Goal: Transaction & Acquisition: Book appointment/travel/reservation

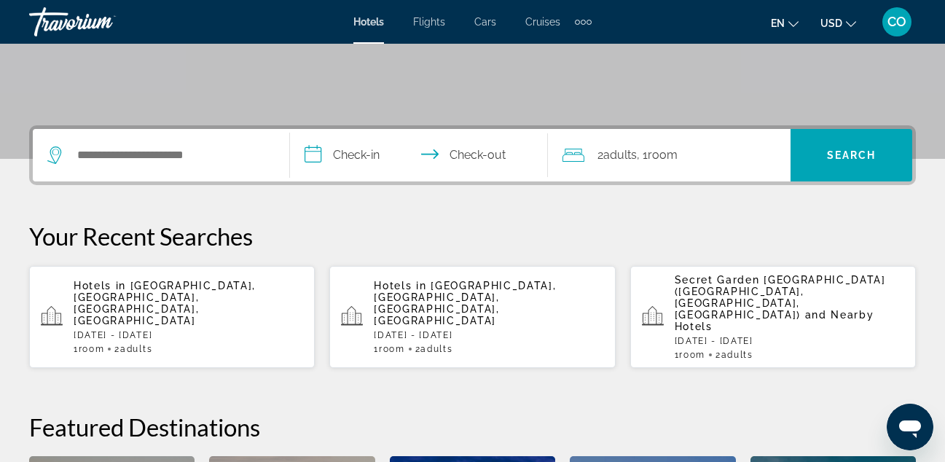
scroll to position [286, 0]
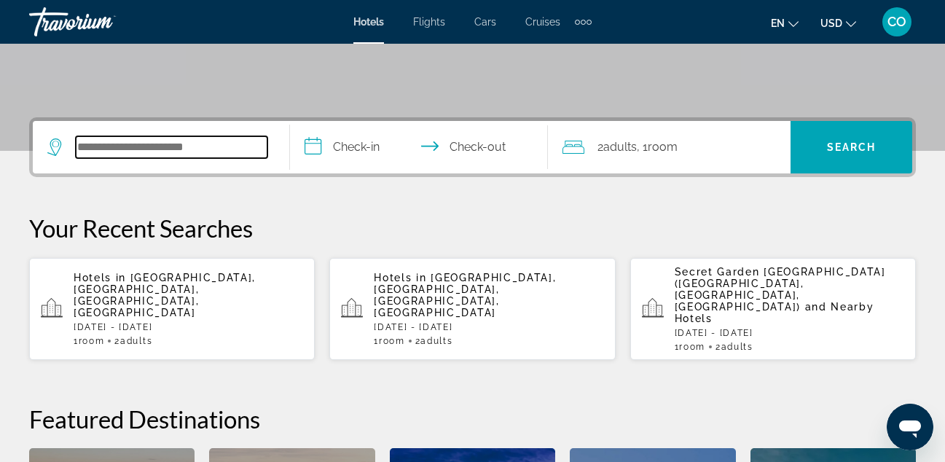
click at [214, 144] on input "Search hotel destination" at bounding box center [172, 147] width 192 height 22
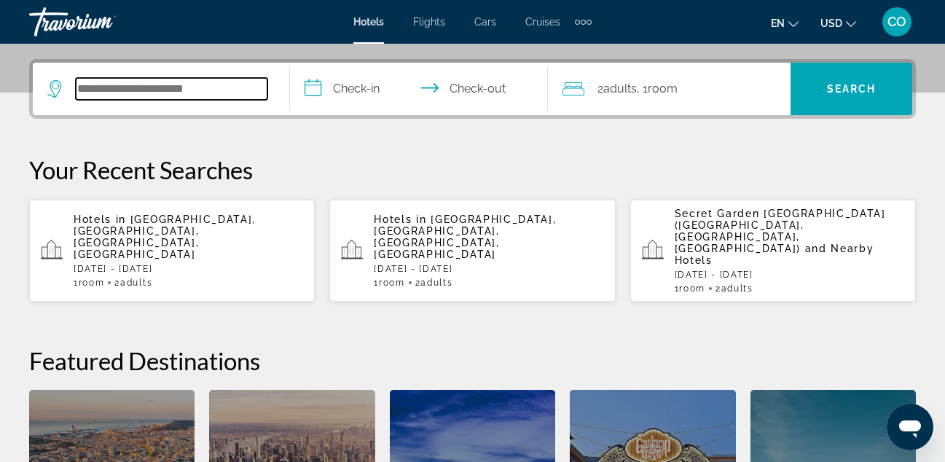
scroll to position [356, 0]
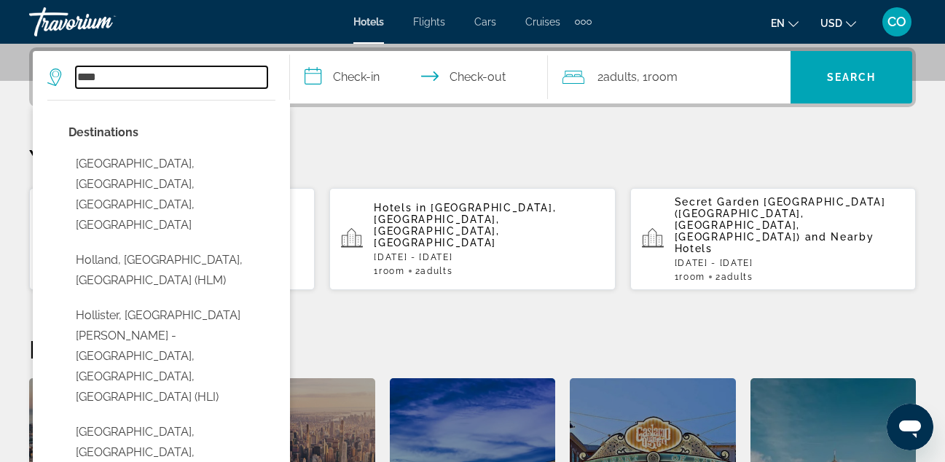
type input "**********"
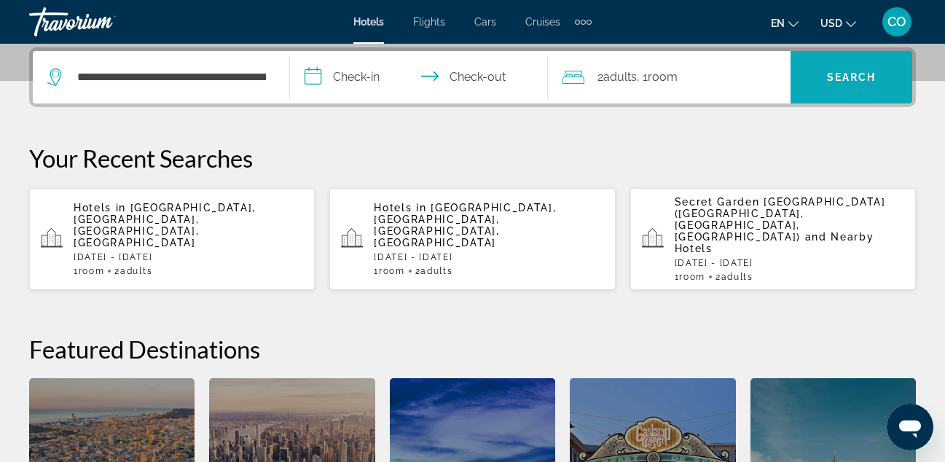
click at [861, 82] on span "Search" at bounding box center [852, 77] width 50 height 12
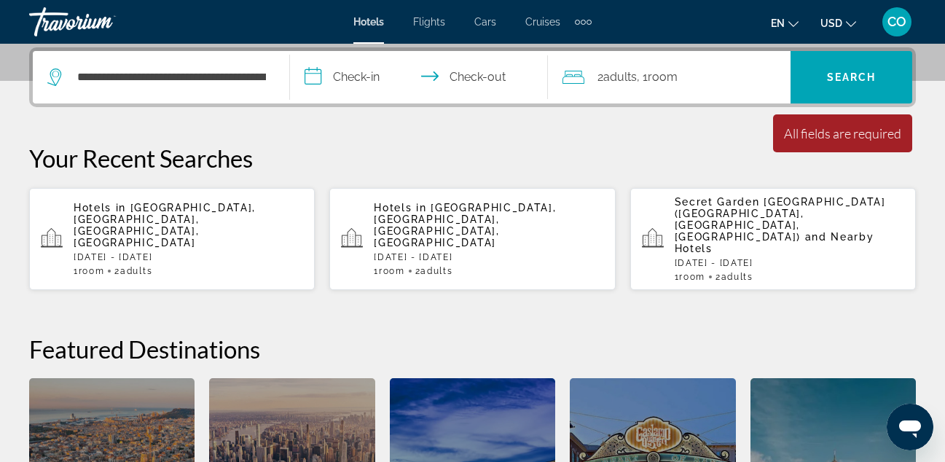
click at [353, 87] on input "**********" at bounding box center [421, 79] width 263 height 57
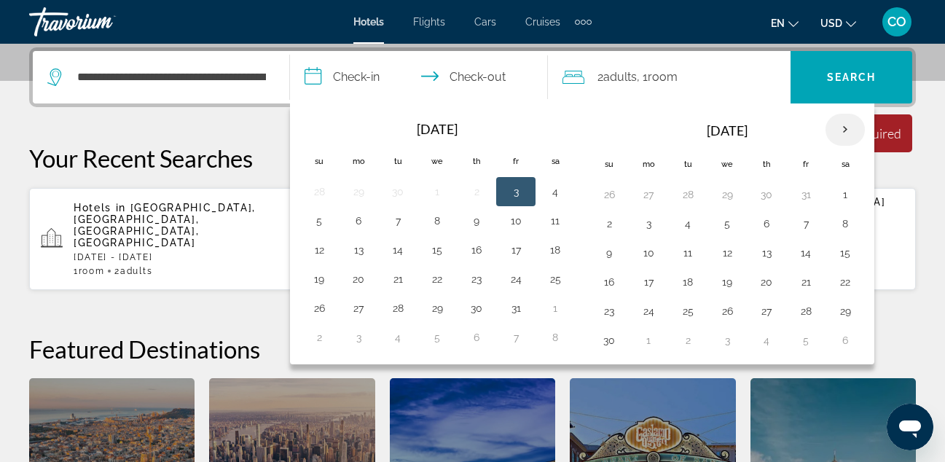
click at [855, 127] on th "Next month" at bounding box center [845, 130] width 39 height 32
click at [617, 320] on button "28" at bounding box center [609, 311] width 23 height 20
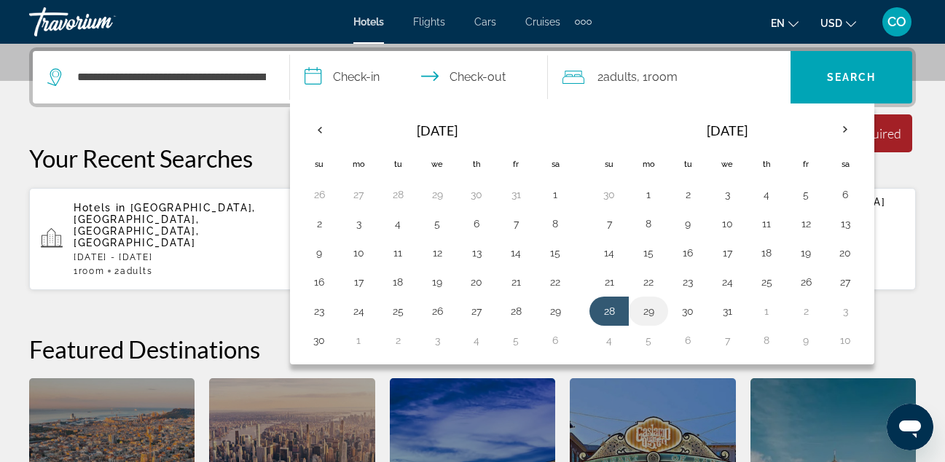
click at [643, 304] on button "29" at bounding box center [648, 311] width 23 height 20
type input "**********"
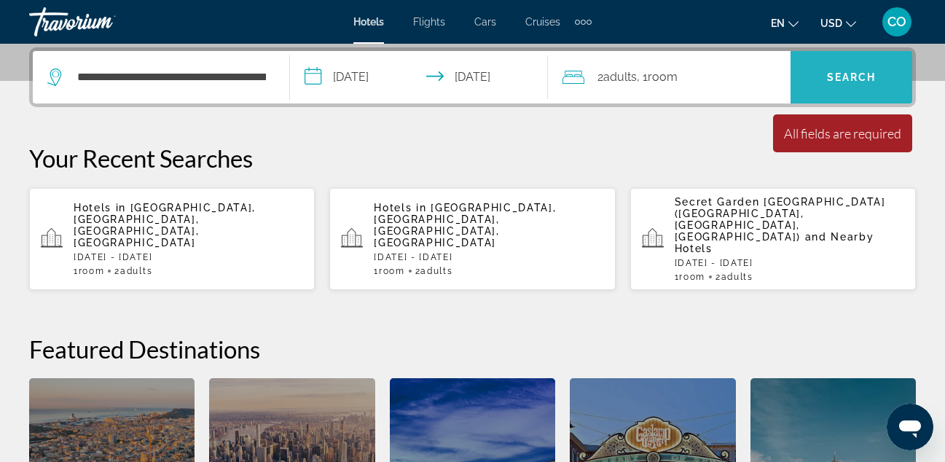
click at [834, 73] on span "Search" at bounding box center [852, 77] width 50 height 12
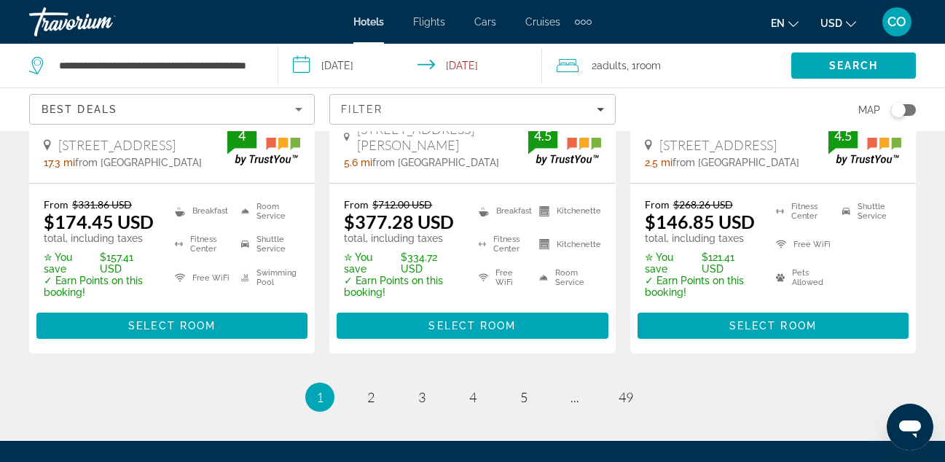
scroll to position [2312, 0]
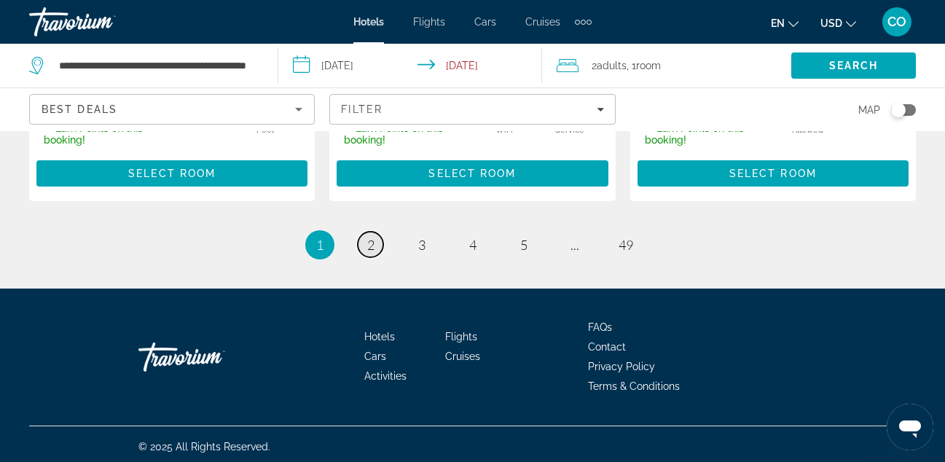
click at [379, 237] on link "page 2" at bounding box center [371, 245] width 26 height 26
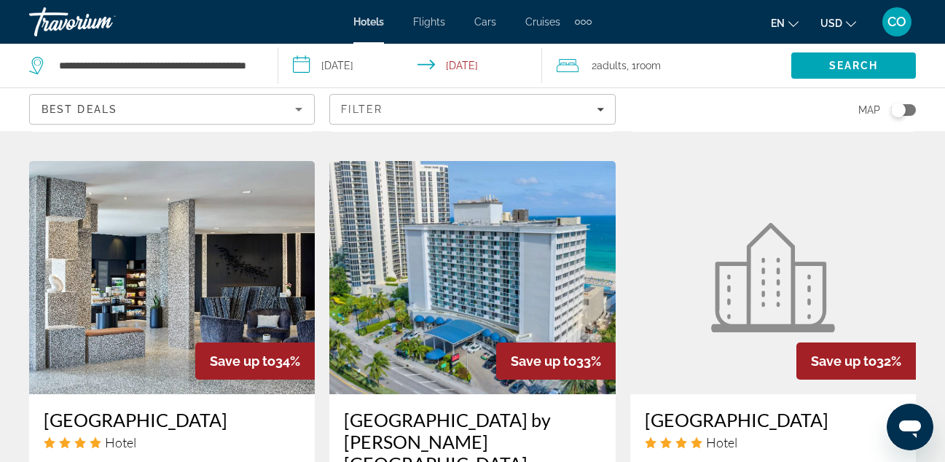
scroll to position [1813, 0]
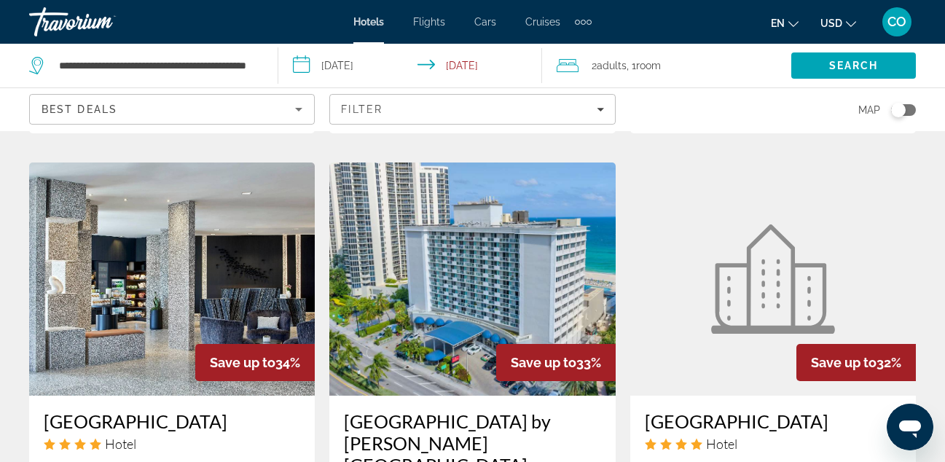
click at [431, 282] on img "Main content" at bounding box center [472, 279] width 286 height 233
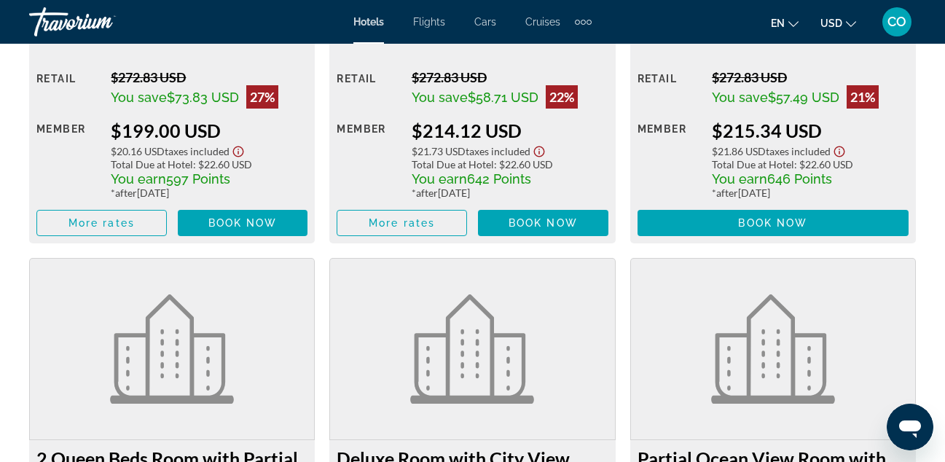
scroll to position [3470, 0]
